Goal: Task Accomplishment & Management: Complete application form

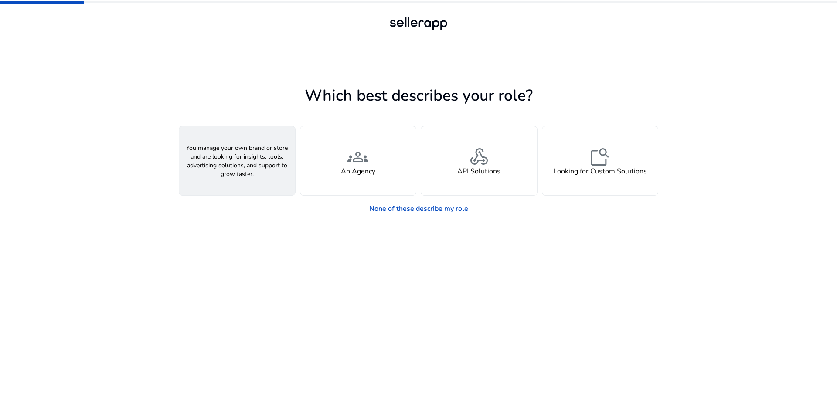
click at [256, 167] on div "person A Seller" at bounding box center [237, 160] width 116 height 69
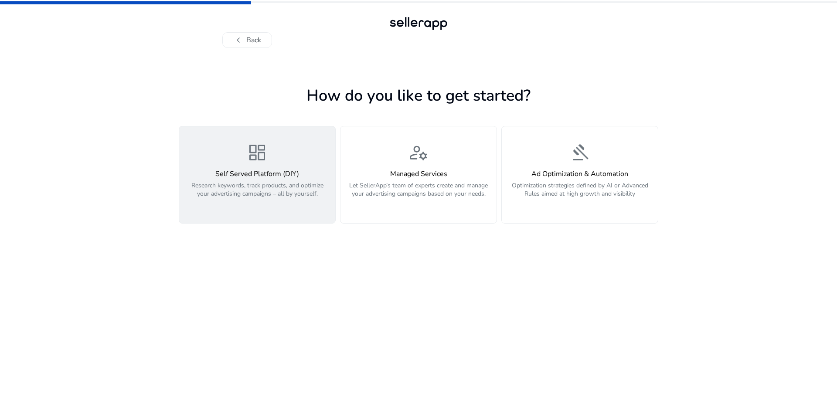
click at [240, 178] on h4 "Self Served Platform (DIY)" at bounding box center [257, 174] width 146 height 8
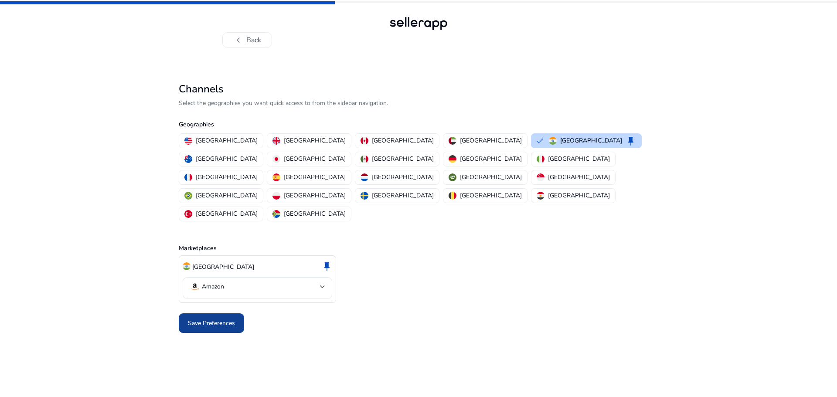
click at [213, 319] on span "Save Preferences" at bounding box center [211, 323] width 47 height 9
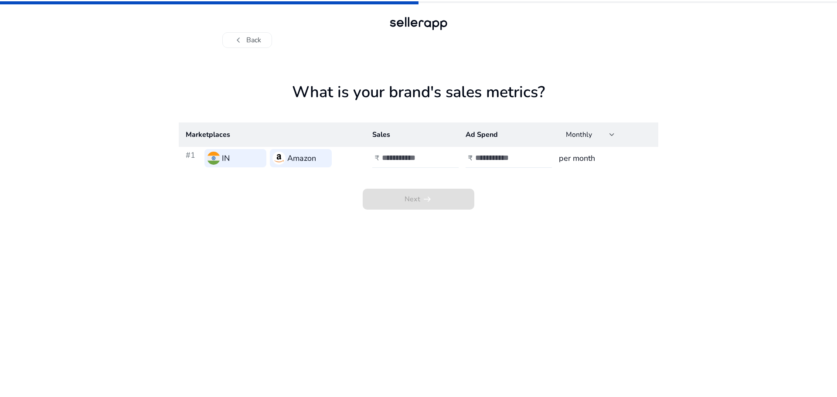
click at [405, 151] on div at bounding box center [421, 158] width 78 height 19
type input "******"
click at [497, 158] on input "number" at bounding box center [504, 158] width 59 height 10
type input "*****"
click at [403, 199] on span at bounding box center [419, 199] width 112 height 21
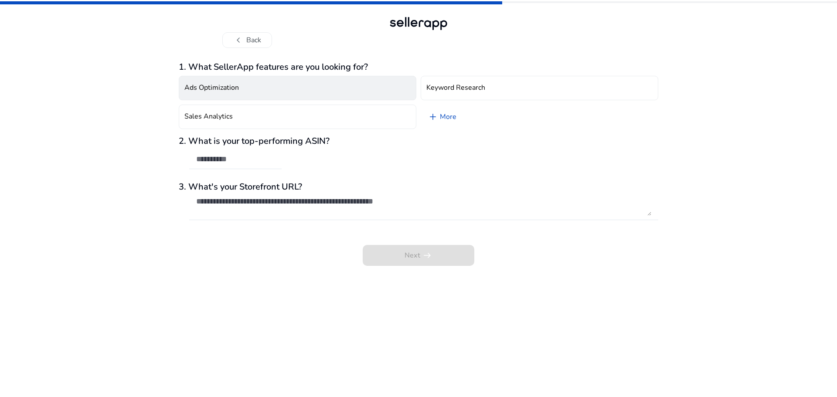
click at [205, 87] on h4 "Ads Optimization" at bounding box center [211, 88] width 54 height 8
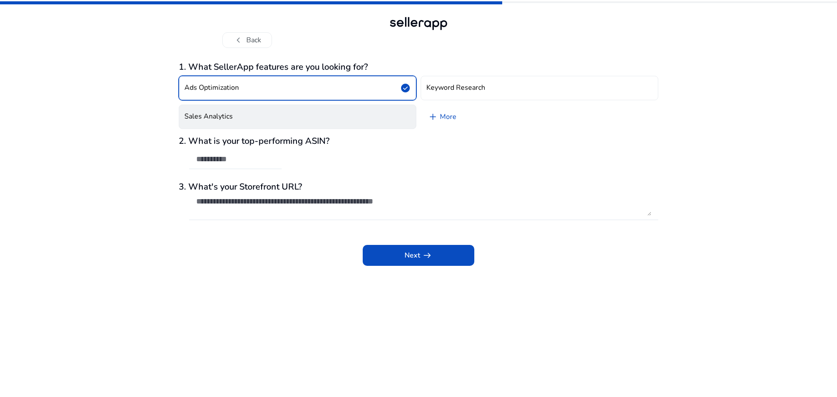
click at [262, 119] on button "Sales Analytics" at bounding box center [298, 117] width 238 height 24
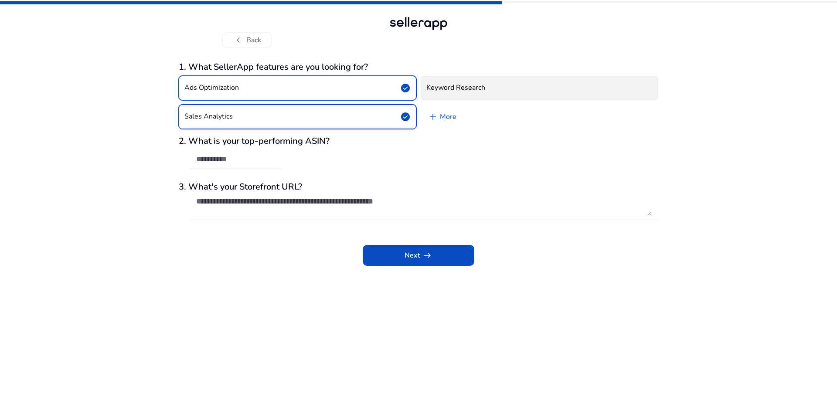
drag, startPoint x: 432, startPoint y: 86, endPoint x: 437, endPoint y: 107, distance: 21.8
click at [432, 86] on h4 "Keyword Research" at bounding box center [455, 88] width 59 height 8
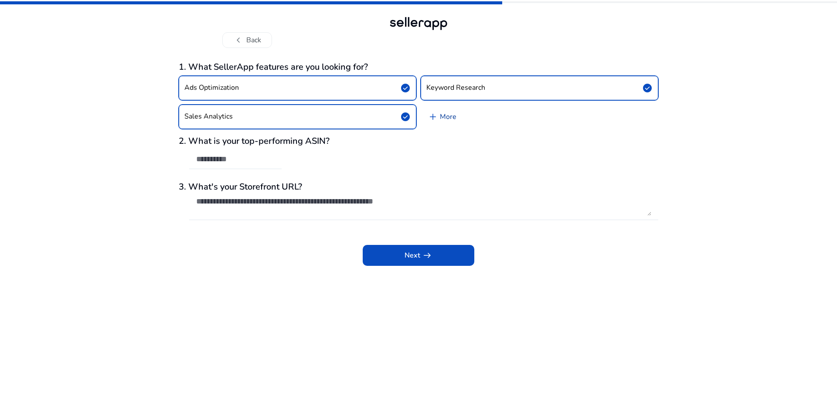
click at [442, 119] on link "add More" at bounding box center [442, 117] width 43 height 24
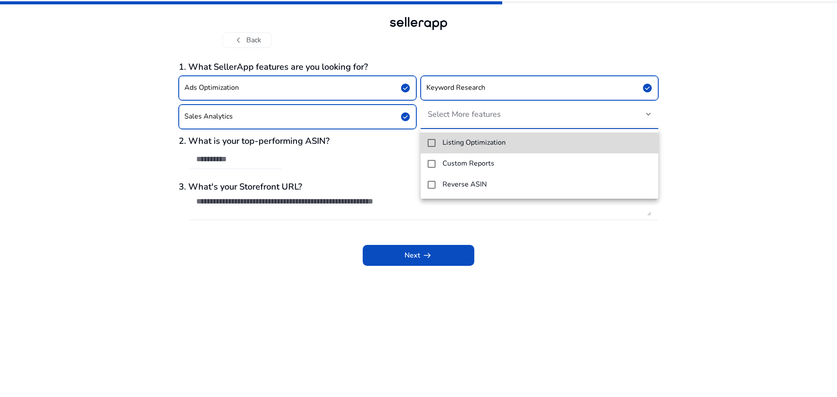
click at [455, 149] on mat-option "Listing Optimization" at bounding box center [540, 143] width 238 height 21
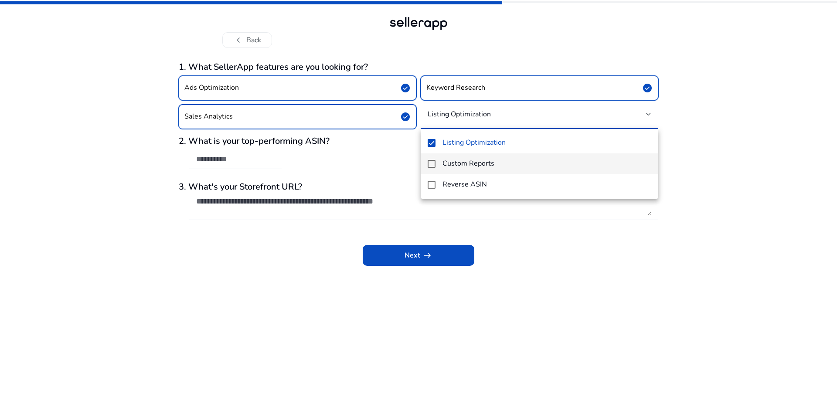
click at [456, 164] on h4 "Custom Reports" at bounding box center [469, 164] width 52 height 8
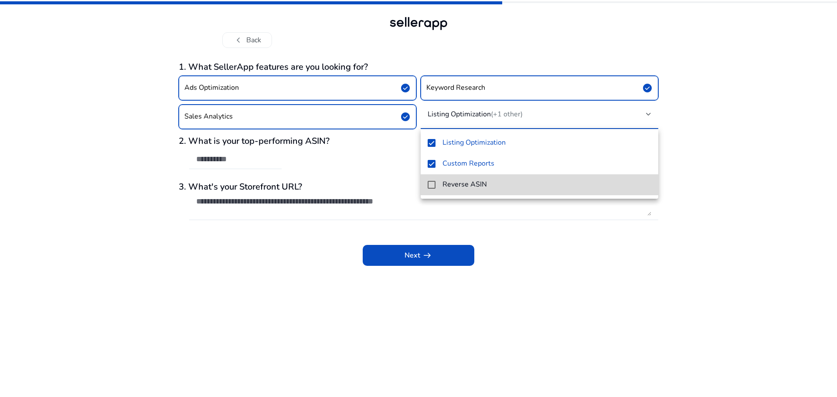
click at [455, 187] on h4 "Reverse ASIN" at bounding box center [465, 184] width 44 height 8
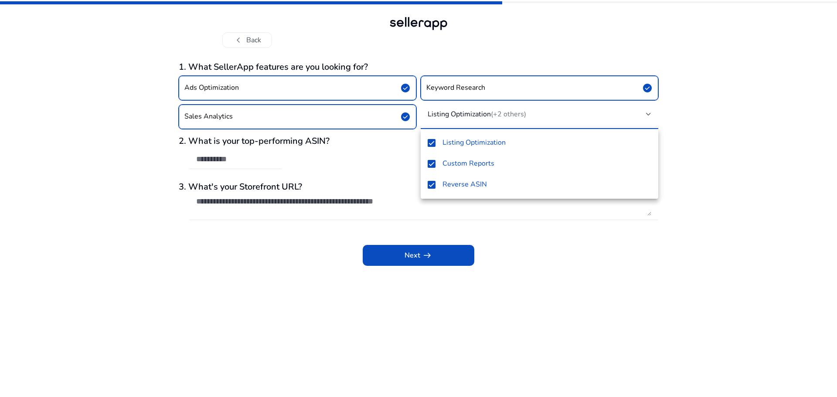
click at [225, 160] on div at bounding box center [418, 198] width 837 height 397
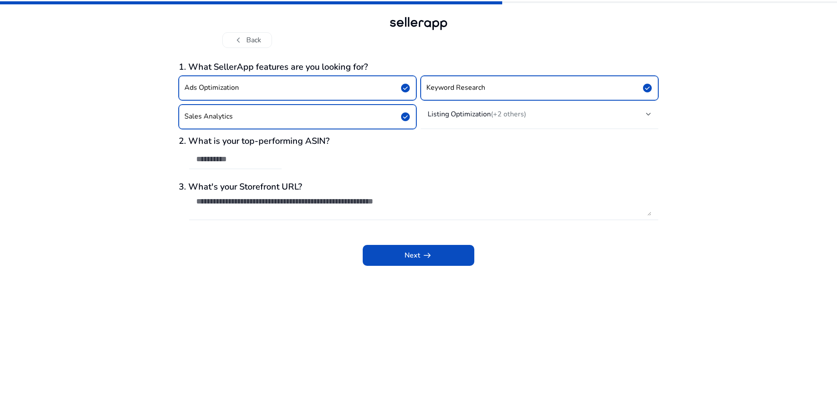
click at [225, 160] on input "text" at bounding box center [235, 159] width 78 height 10
paste input "**********"
type input "**********"
click at [258, 203] on textarea at bounding box center [423, 206] width 455 height 19
paste textarea "**********"
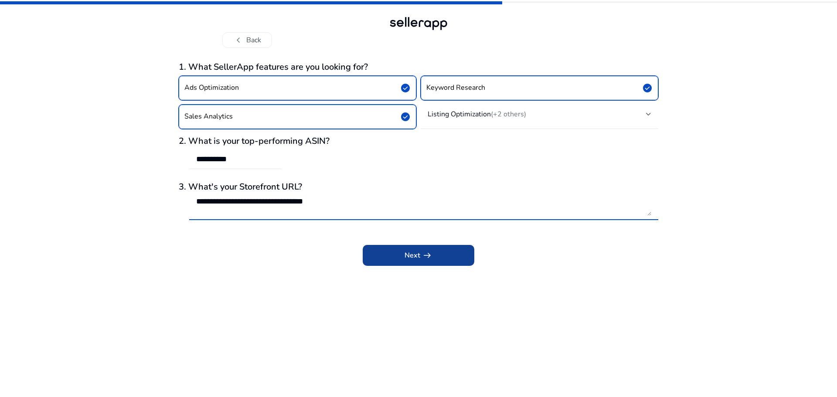
type textarea "**********"
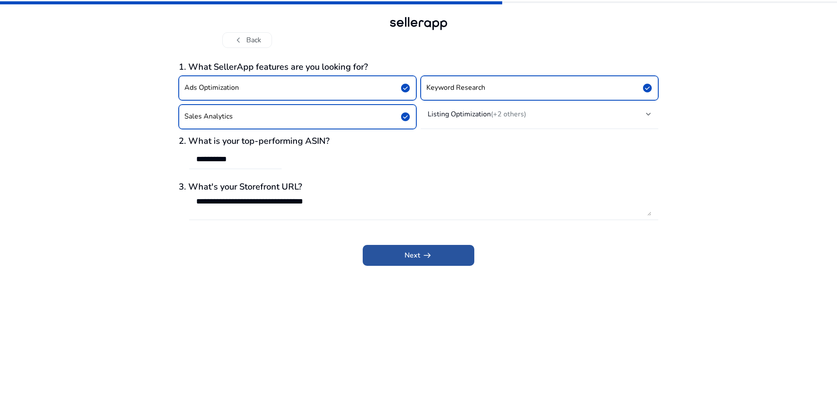
click at [414, 258] on span "Next arrow_right_alt" at bounding box center [419, 255] width 28 height 10
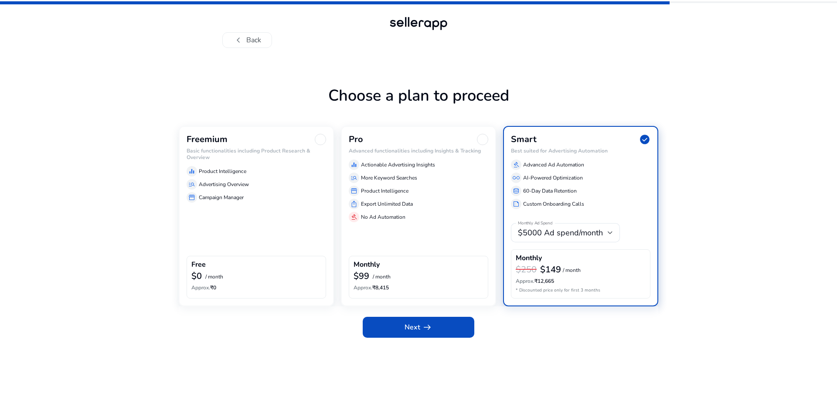
click at [272, 213] on div "Freemium Basic functionalities including Product Research & Overview equalizer …" at bounding box center [256, 216] width 155 height 180
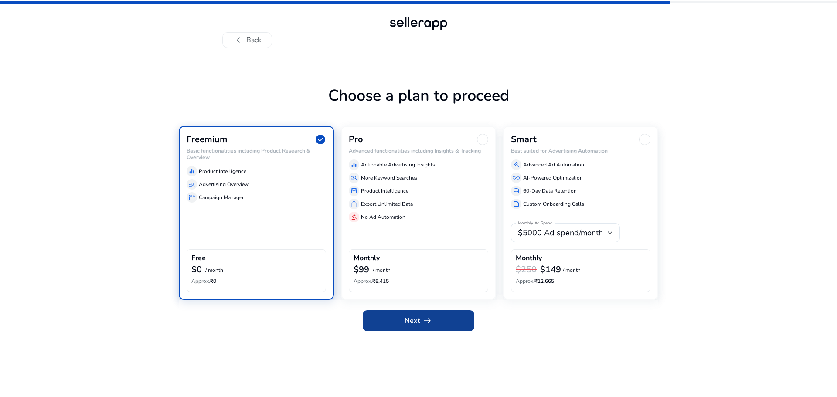
click at [421, 319] on app-icon "arrow_right_alt" at bounding box center [426, 321] width 12 height 10
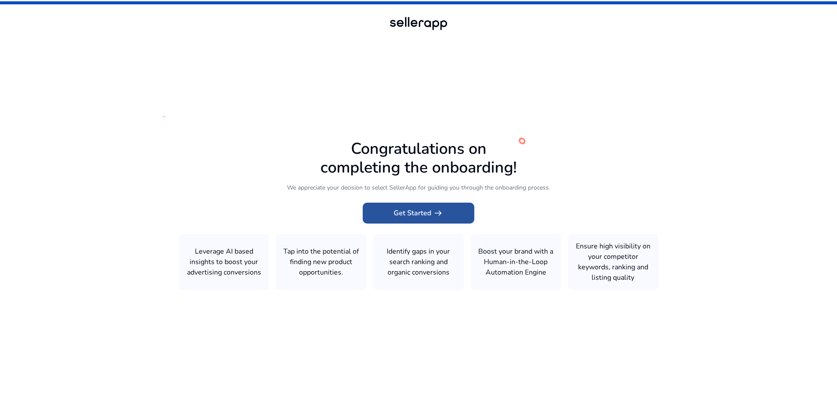
click at [437, 210] on span "arrow_right_alt" at bounding box center [438, 213] width 10 height 10
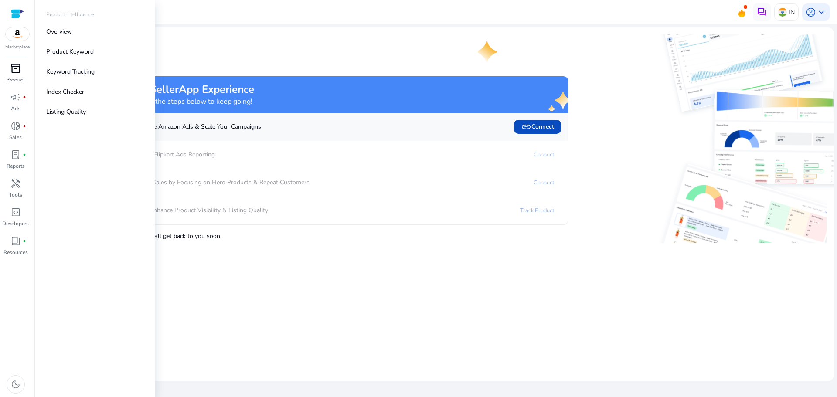
click at [16, 65] on span "inventory_2" at bounding box center [15, 68] width 10 height 10
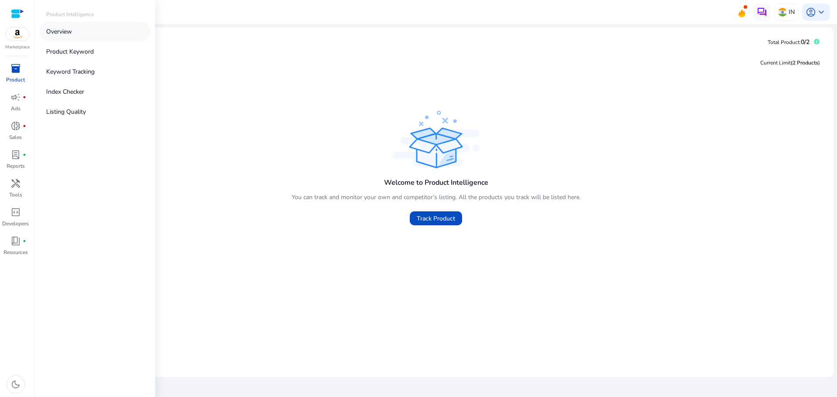
click at [59, 31] on p "Overview" at bounding box center [59, 31] width 26 height 9
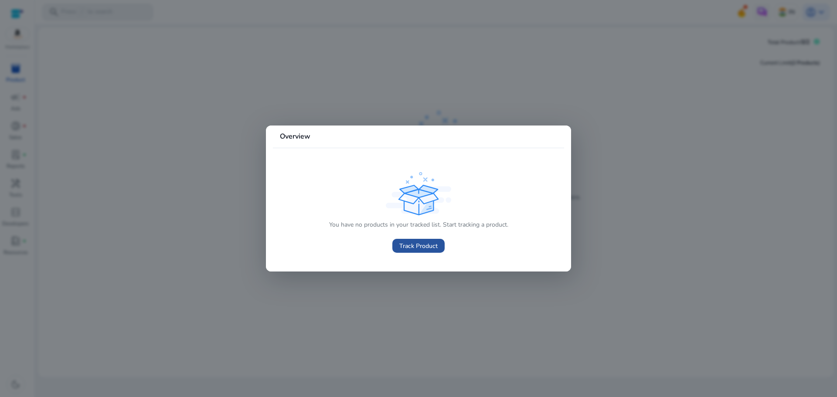
click at [412, 244] on span "Track Product" at bounding box center [418, 246] width 38 height 9
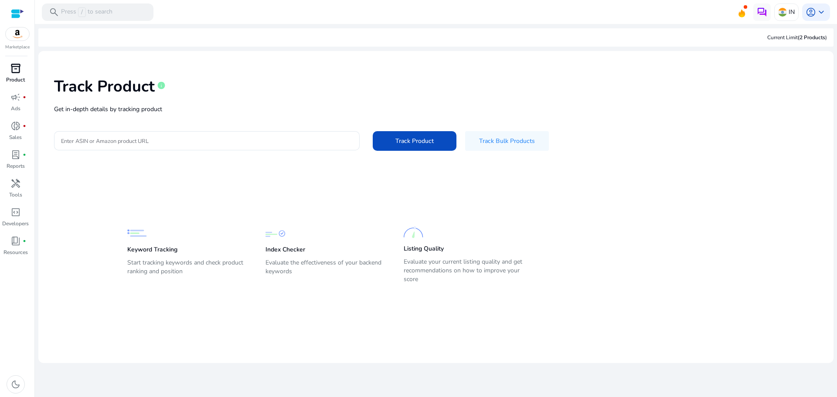
click at [14, 74] on span "inventory_2" at bounding box center [15, 68] width 10 height 10
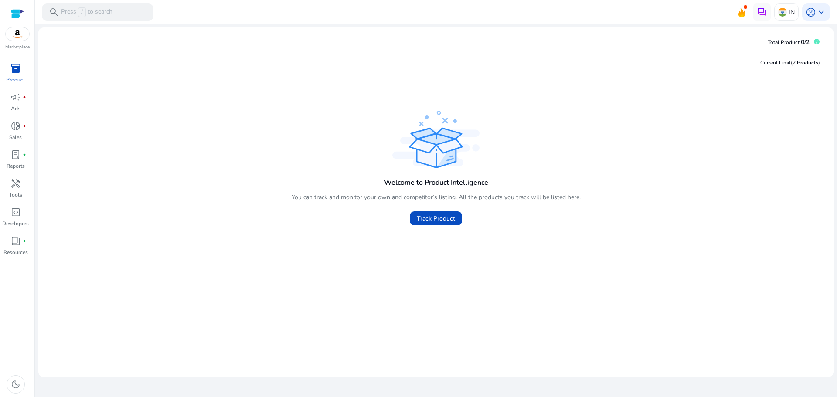
click at [269, 135] on div "Welcome to Product Intelligence You can track and monitor your own and competit…" at bounding box center [435, 170] width 781 height 122
click at [820, 12] on span "keyboard_arrow_down" at bounding box center [821, 12] width 10 height 10
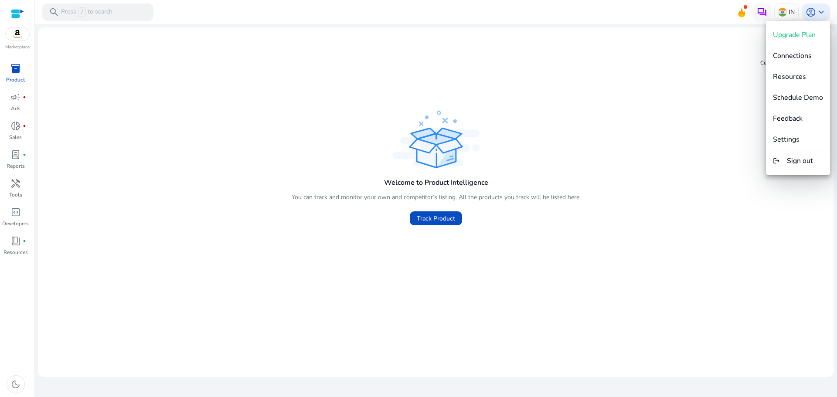
click at [665, 126] on div at bounding box center [418, 198] width 837 height 397
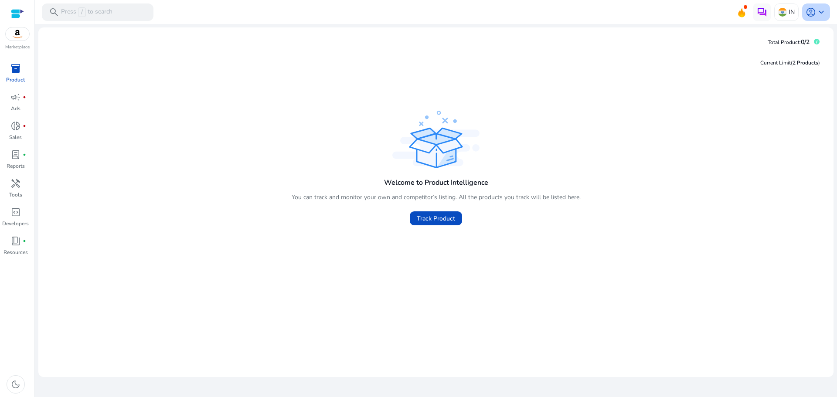
click at [818, 8] on span "keyboard_arrow_down" at bounding box center [821, 12] width 10 height 10
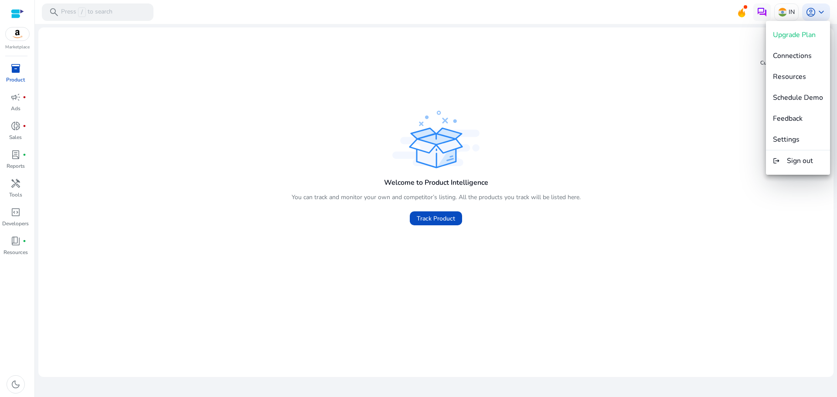
click at [716, 78] on div at bounding box center [418, 198] width 837 height 397
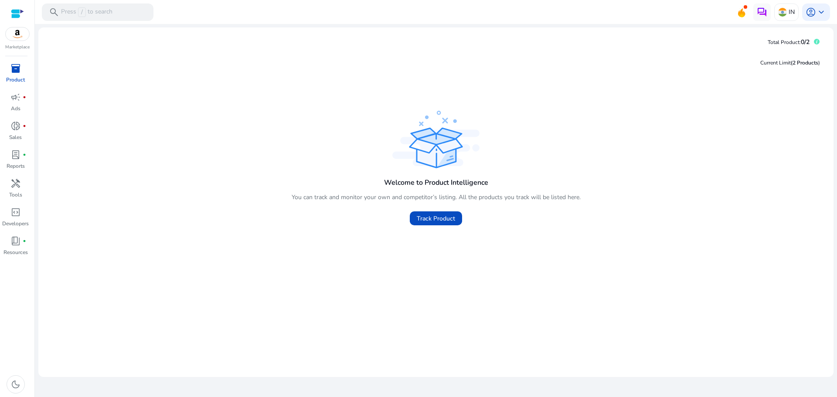
click at [15, 34] on img at bounding box center [18, 33] width 24 height 13
click at [24, 30] on img at bounding box center [18, 33] width 24 height 13
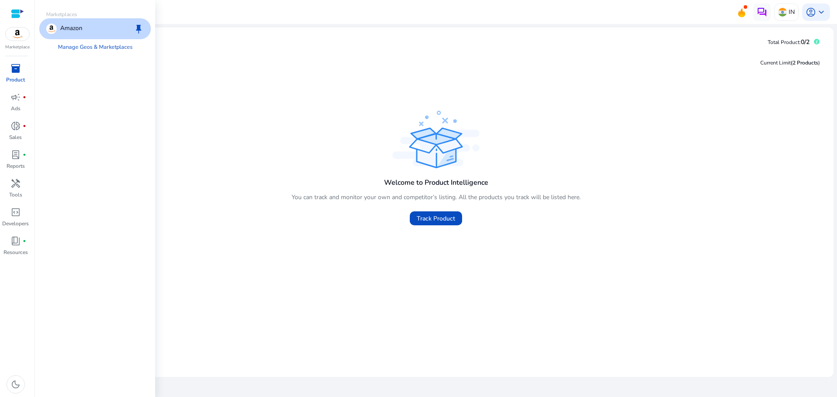
click at [24, 30] on img at bounding box center [18, 33] width 24 height 13
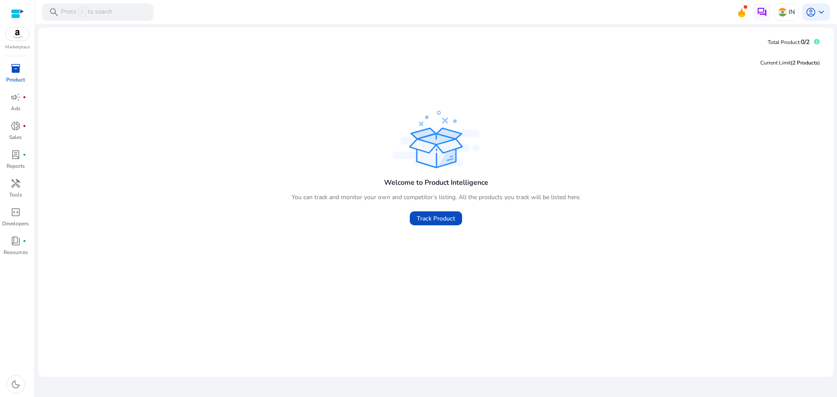
click at [657, 191] on div "Welcome to Product Intelligence You can track and monitor your own and competit…" at bounding box center [435, 170] width 781 height 122
click at [10, 66] on div "inventory_2" at bounding box center [15, 68] width 24 height 14
click at [432, 214] on span "Track Product" at bounding box center [436, 218] width 38 height 9
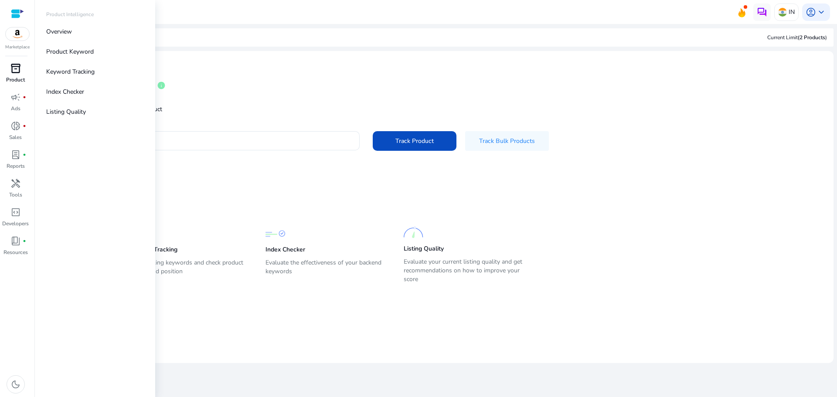
click at [19, 71] on span "inventory_2" at bounding box center [15, 68] width 10 height 10
